Goal: Transaction & Acquisition: Subscribe to service/newsletter

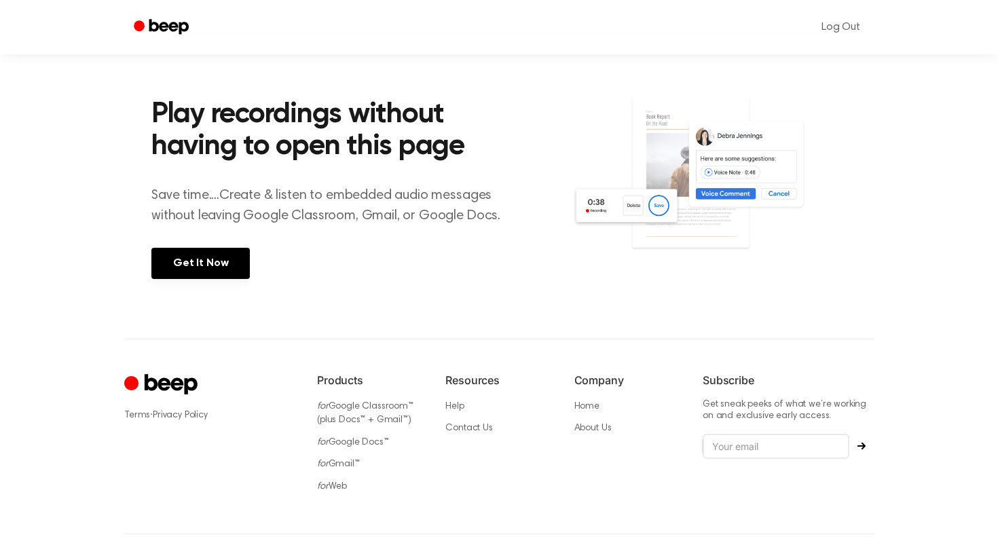
scroll to position [202, 0]
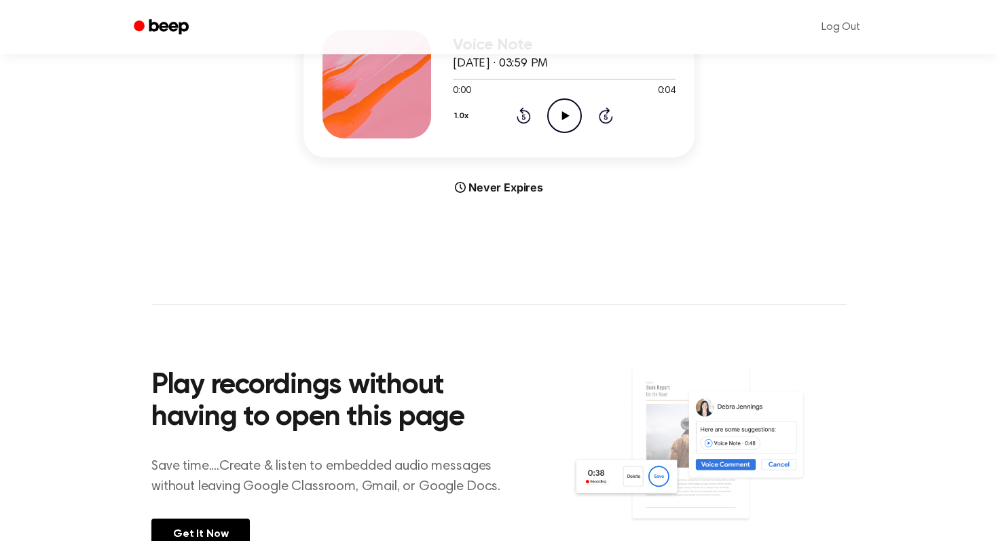
click at [178, 22] on icon "Beep" at bounding box center [163, 27] width 58 height 20
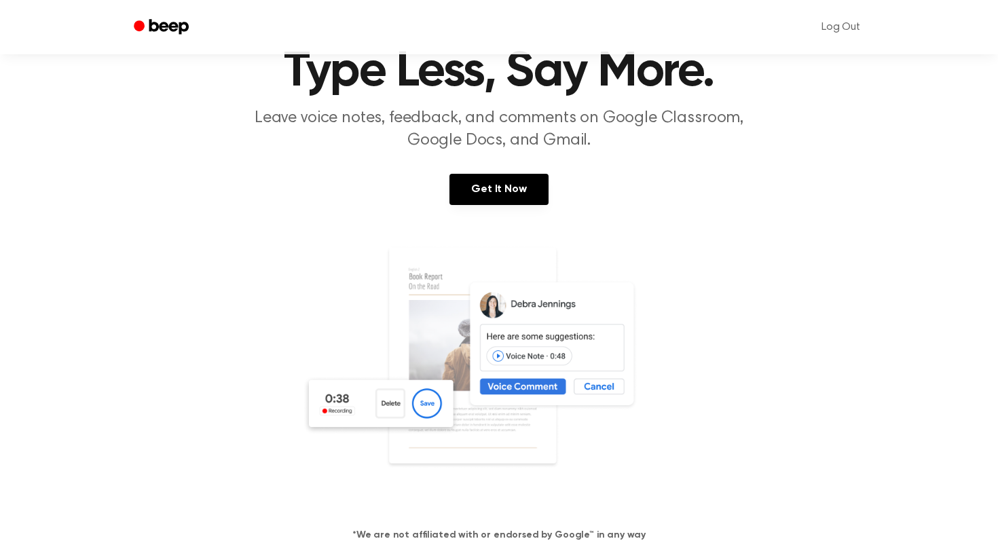
scroll to position [64, 0]
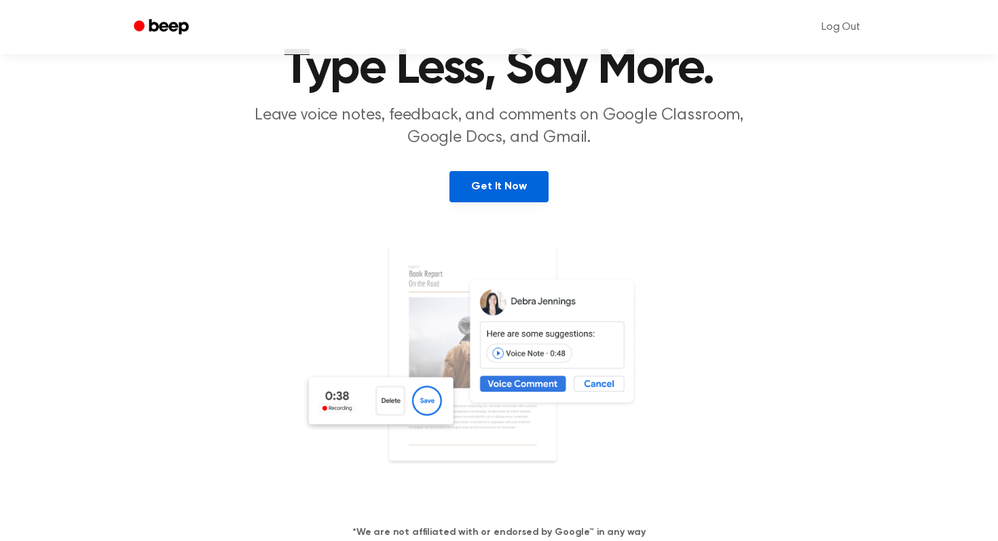
click at [502, 196] on link "Get It Now" at bounding box center [498, 186] width 98 height 31
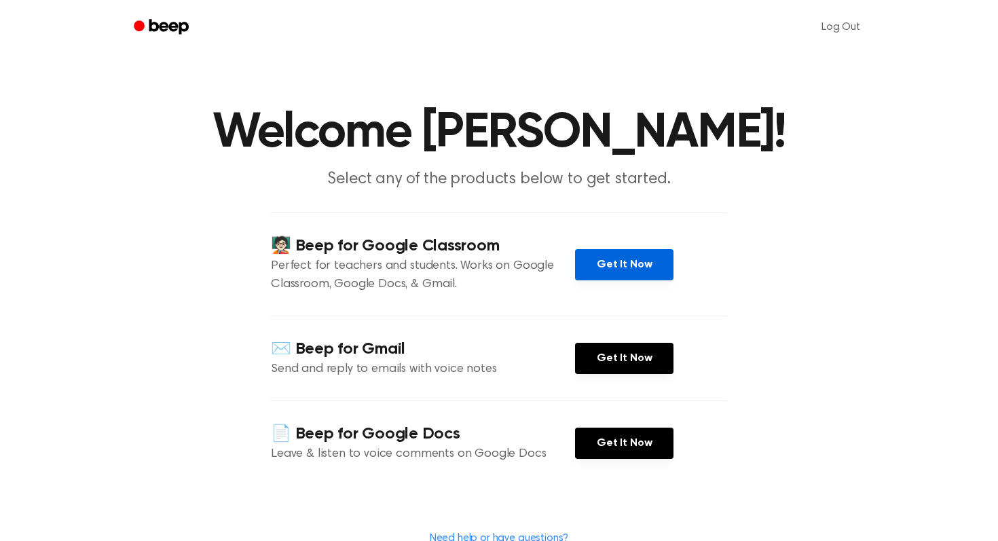
click at [606, 263] on link "Get It Now" at bounding box center [624, 264] width 98 height 31
